Goal: Information Seeking & Learning: Learn about a topic

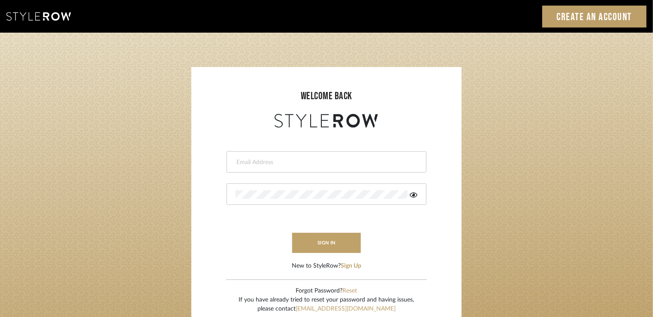
click at [252, 164] on input "email" at bounding box center [326, 162] width 180 height 9
type input "Stylerowprojects1@mancini-design.com"
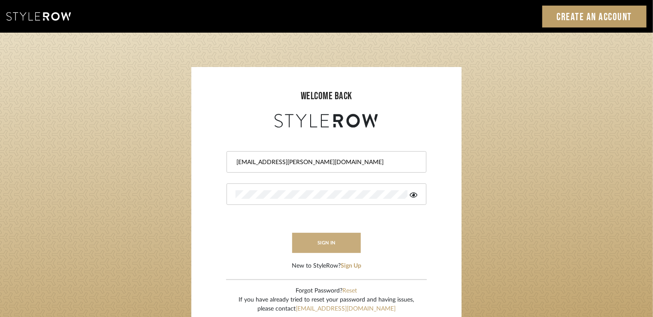
click at [312, 240] on button "sign in" at bounding box center [326, 243] width 69 height 20
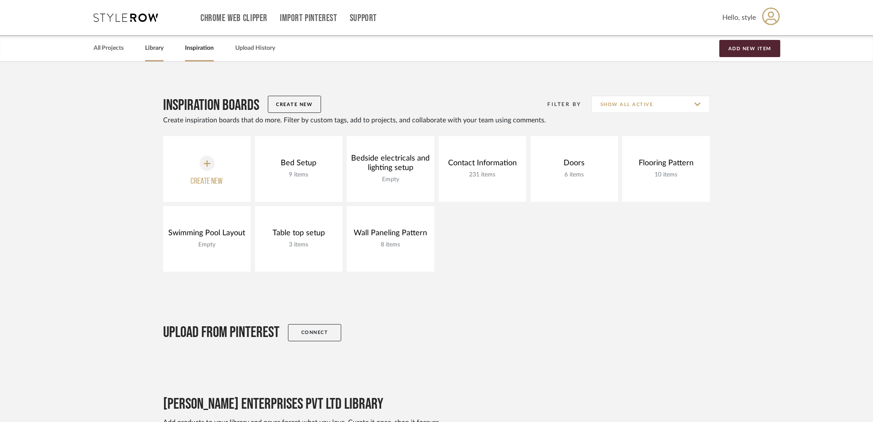
click at [148, 45] on link "Library" at bounding box center [154, 48] width 18 height 12
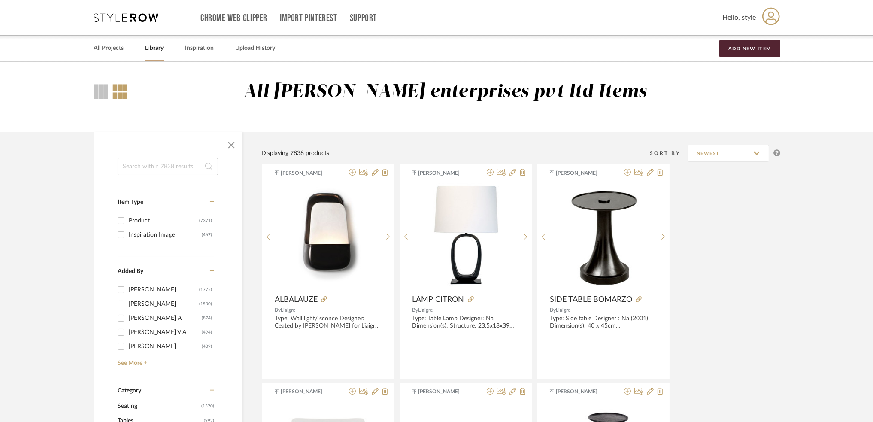
click at [129, 164] on input at bounding box center [168, 166] width 100 height 17
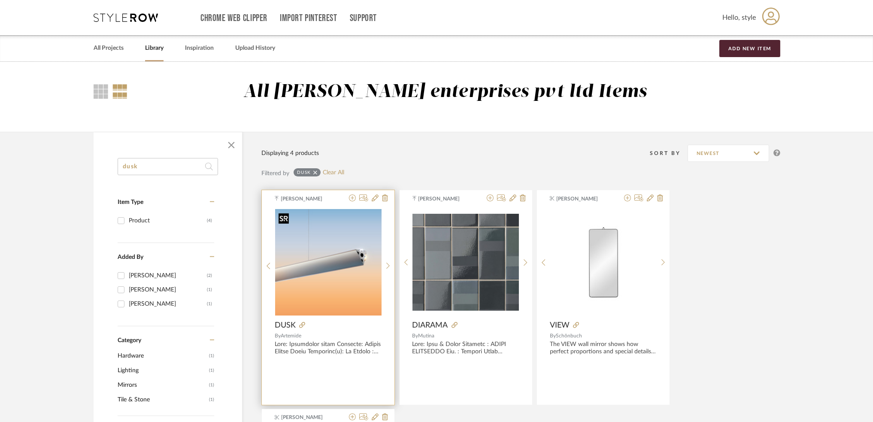
click at [324, 264] on img "0" at bounding box center [328, 262] width 106 height 106
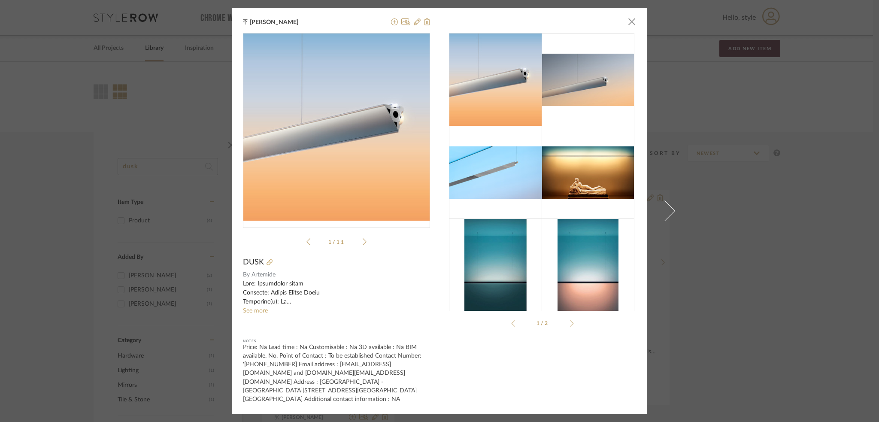
click at [363, 245] on icon at bounding box center [365, 242] width 4 height 8
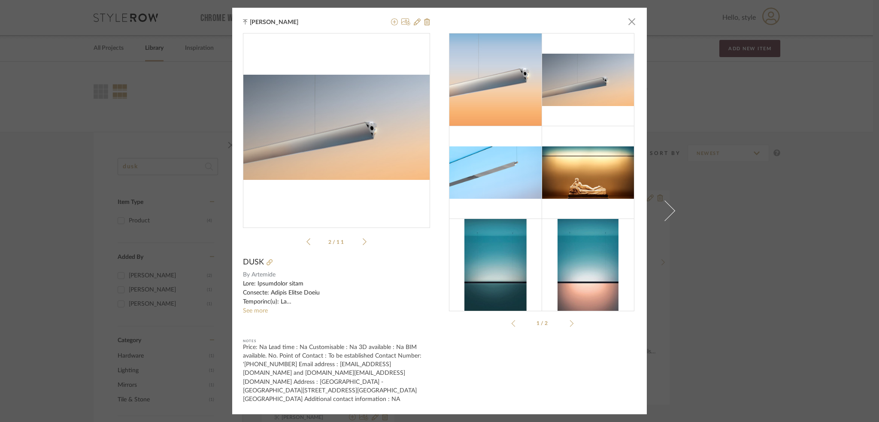
click at [363, 245] on icon at bounding box center [365, 242] width 4 height 8
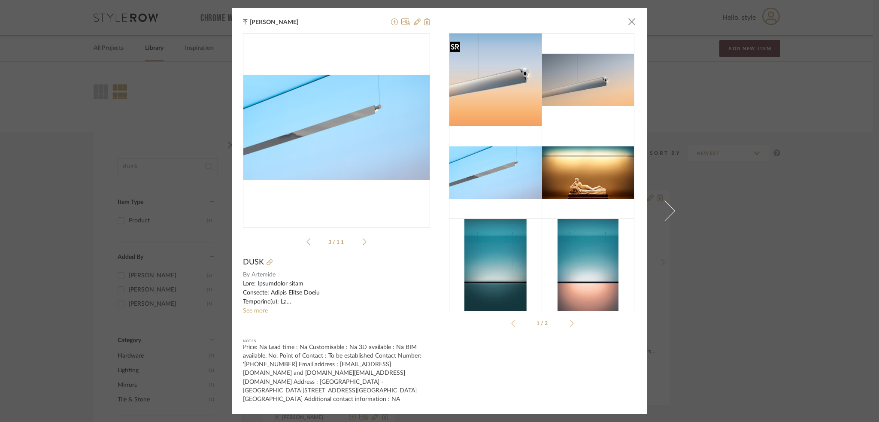
click at [522, 85] on img at bounding box center [495, 79] width 93 height 93
click at [306, 245] on icon at bounding box center [308, 242] width 4 height 8
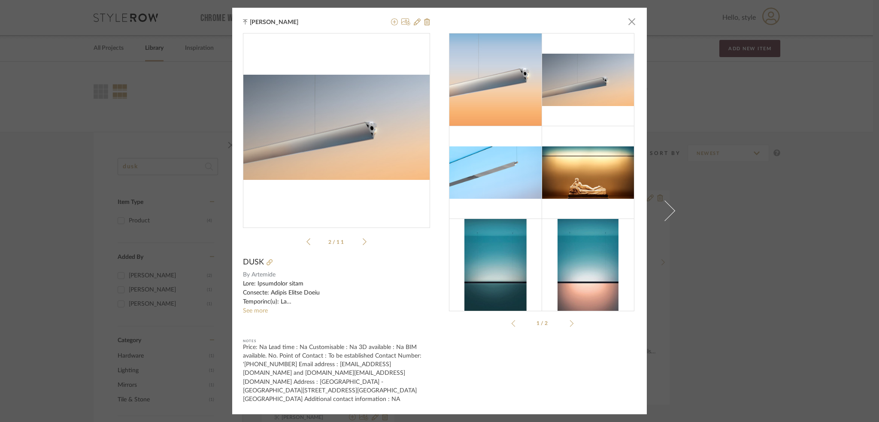
click at [306, 245] on icon at bounding box center [308, 242] width 4 height 8
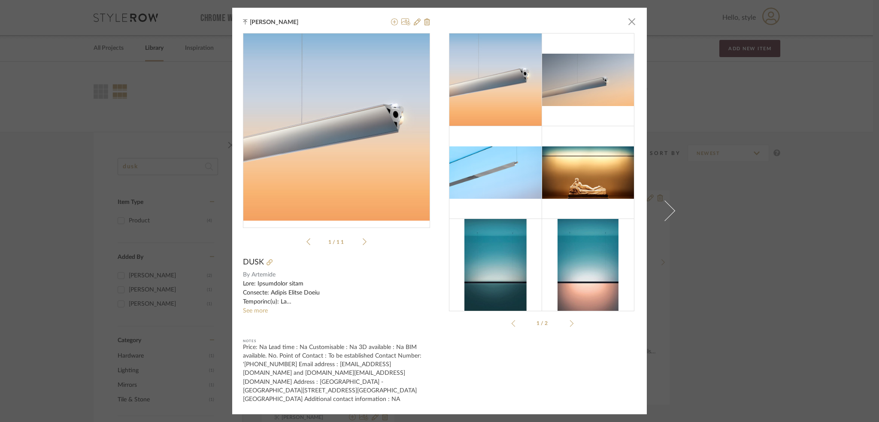
click at [306, 245] on icon at bounding box center [308, 242] width 4 height 8
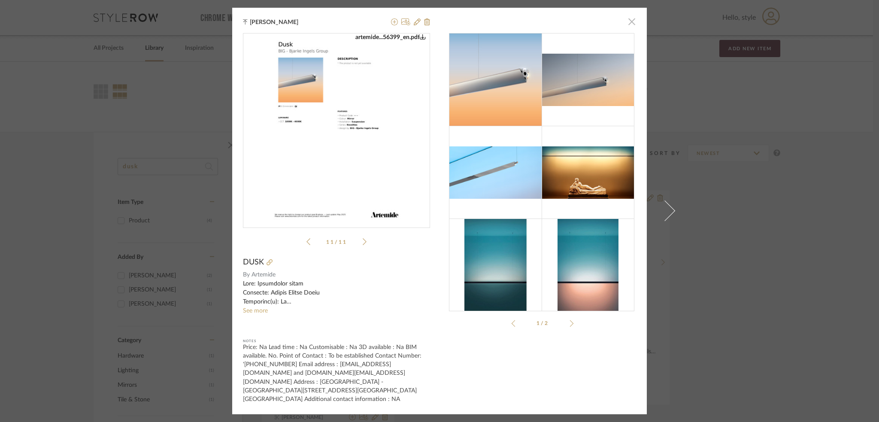
click at [626, 26] on span "button" at bounding box center [631, 21] width 17 height 17
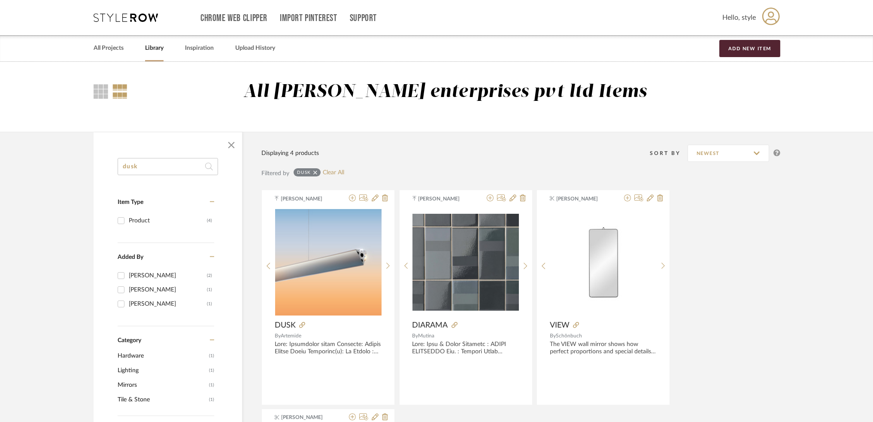
drag, startPoint x: 141, startPoint y: 164, endPoint x: 117, endPoint y: 160, distance: 24.3
click at [118, 160] on input "dusk" at bounding box center [168, 166] width 100 height 17
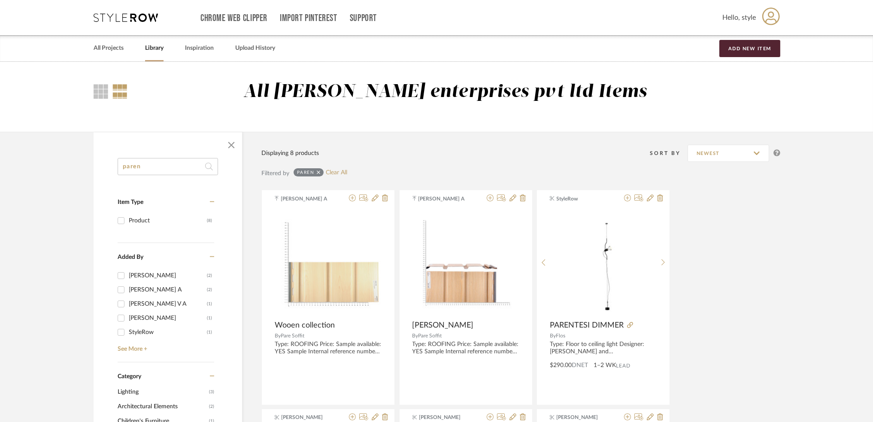
type input "paren"
click at [129, 390] on span "Lighting" at bounding box center [162, 392] width 89 height 15
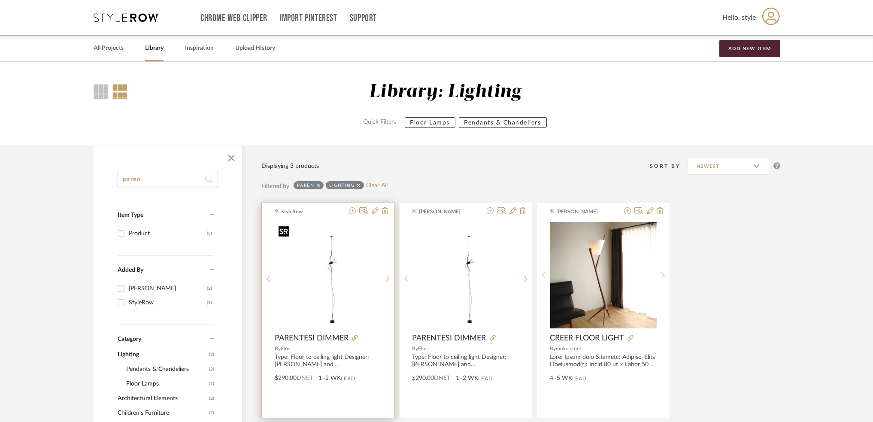
click at [334, 276] on img "0" at bounding box center [328, 275] width 106 height 106
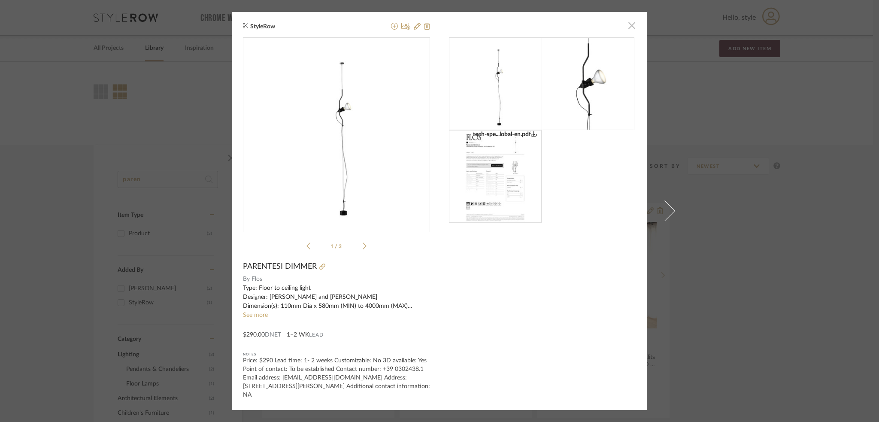
click at [632, 30] on span "button" at bounding box center [631, 25] width 17 height 17
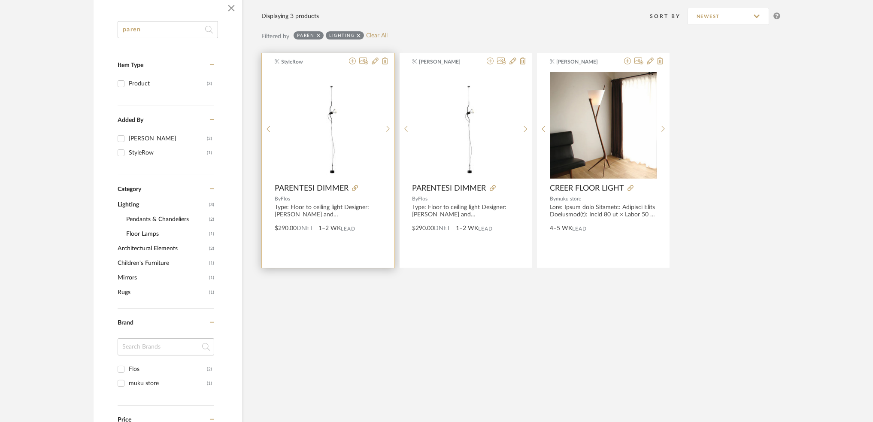
scroll to position [172, 0]
